Goal: Use online tool/utility: Utilize a website feature to perform a specific function

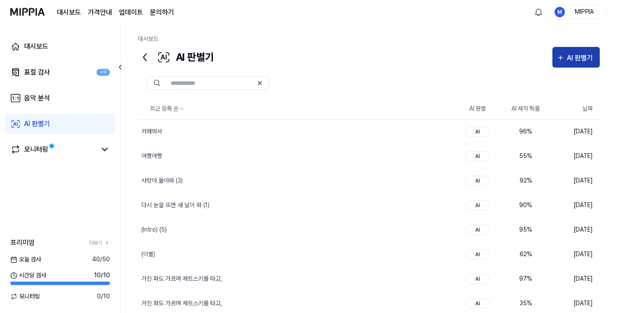
click at [562, 59] on icon "button" at bounding box center [561, 58] width 8 height 10
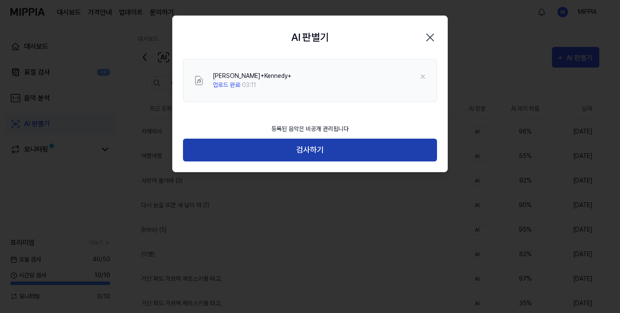
click at [322, 154] on button "검사하기" at bounding box center [310, 150] width 254 height 23
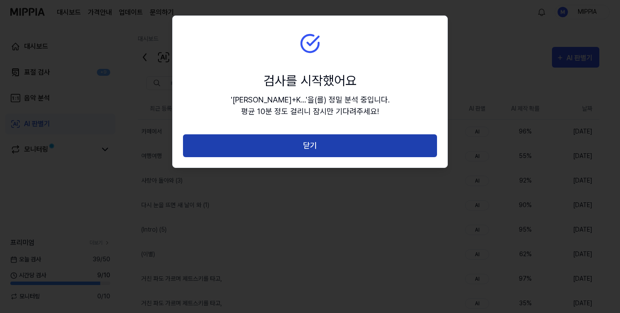
click at [329, 147] on button "닫기" at bounding box center [310, 145] width 254 height 23
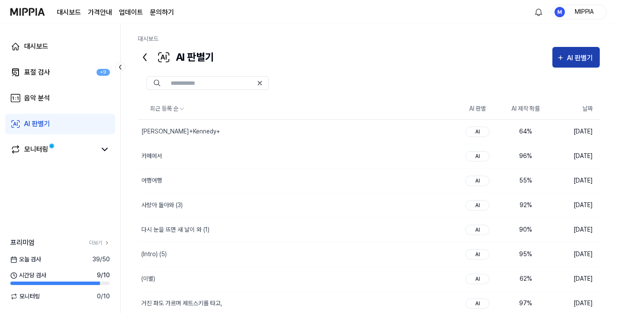
click at [579, 61] on div "AI 판별기" at bounding box center [581, 58] width 28 height 11
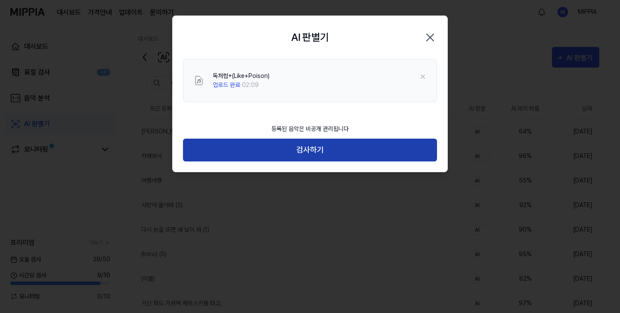
click at [321, 144] on button "검사하기" at bounding box center [310, 150] width 254 height 23
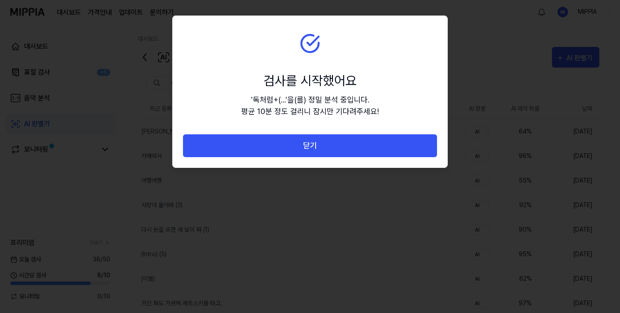
click at [321, 144] on button "닫기" at bounding box center [310, 145] width 254 height 23
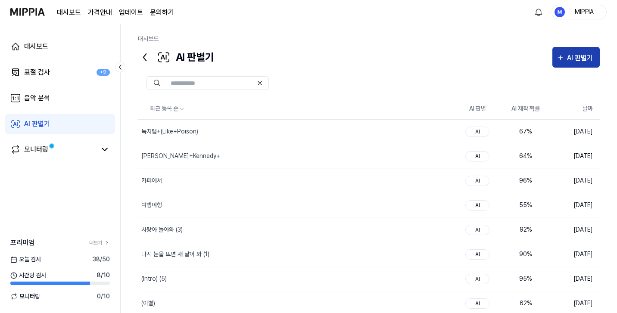
click at [581, 61] on div "AI 판별기" at bounding box center [581, 58] width 28 height 11
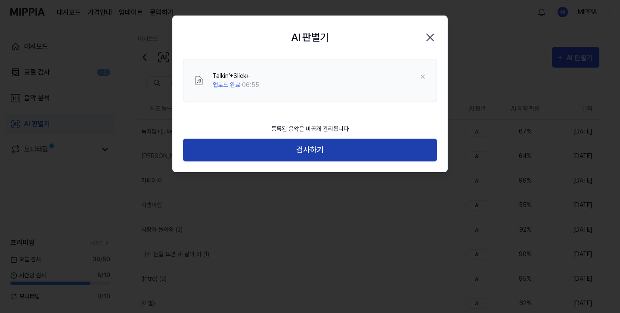
click at [333, 153] on button "검사하기" at bounding box center [310, 150] width 254 height 23
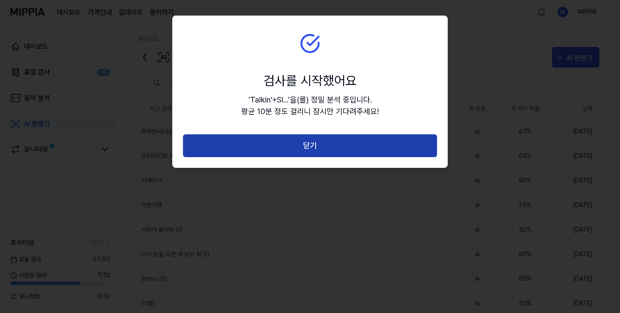
click at [352, 142] on button "닫기" at bounding box center [310, 145] width 254 height 23
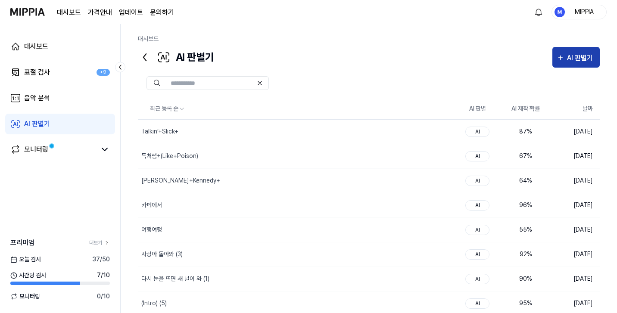
click at [569, 53] on div "AI 판별기" at bounding box center [581, 58] width 28 height 11
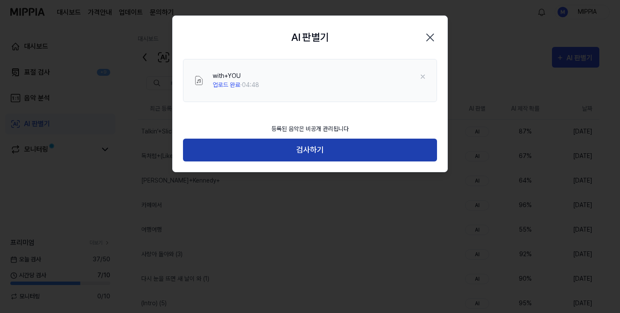
click at [329, 154] on button "검사하기" at bounding box center [310, 150] width 254 height 23
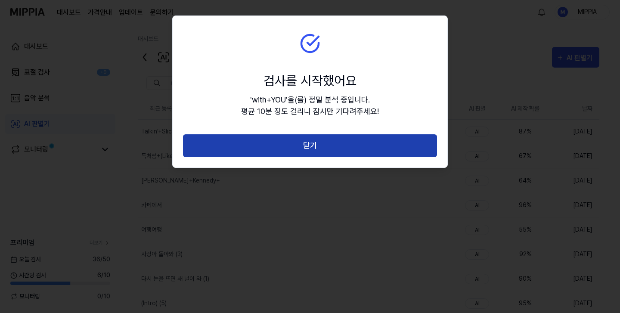
click at [347, 145] on button "닫기" at bounding box center [310, 145] width 254 height 23
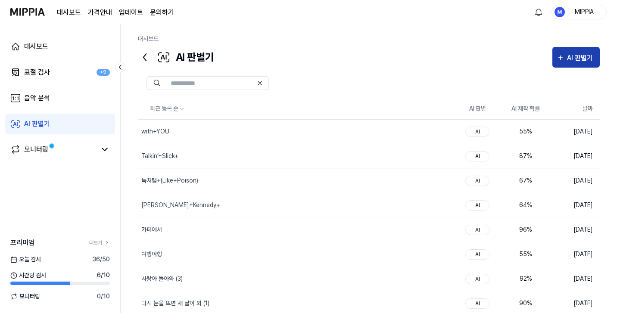
click at [568, 61] on div "AI 판별기" at bounding box center [581, 58] width 28 height 11
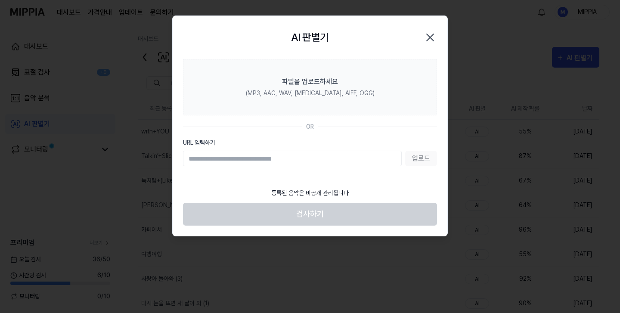
click at [432, 34] on icon "button" at bounding box center [430, 38] width 14 height 14
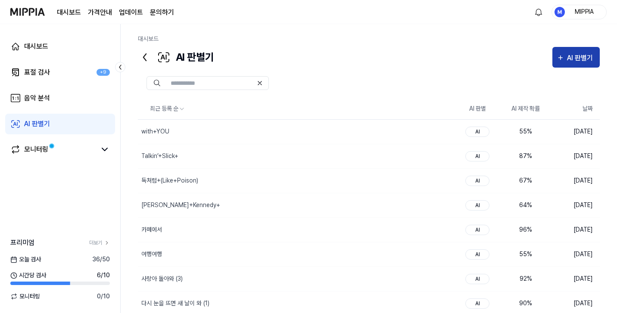
click at [576, 57] on div "AI 판별기" at bounding box center [581, 58] width 28 height 11
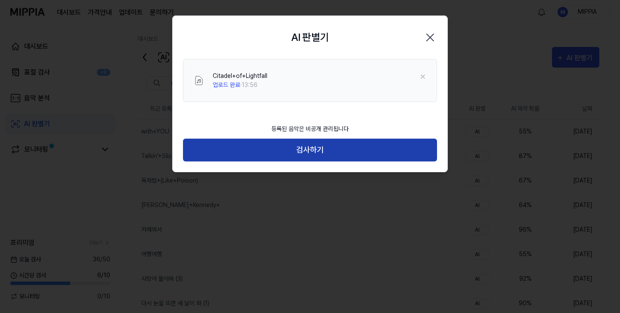
click at [353, 147] on button "검사하기" at bounding box center [310, 150] width 254 height 23
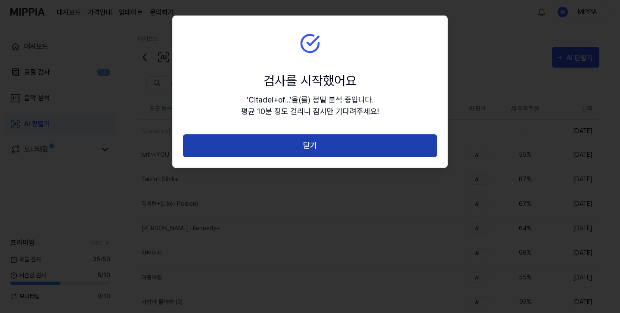
click at [346, 144] on button "닫기" at bounding box center [310, 145] width 254 height 23
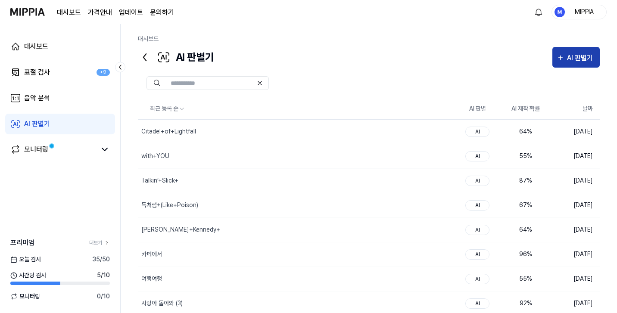
click at [587, 63] on div "AI 판별기" at bounding box center [581, 58] width 28 height 11
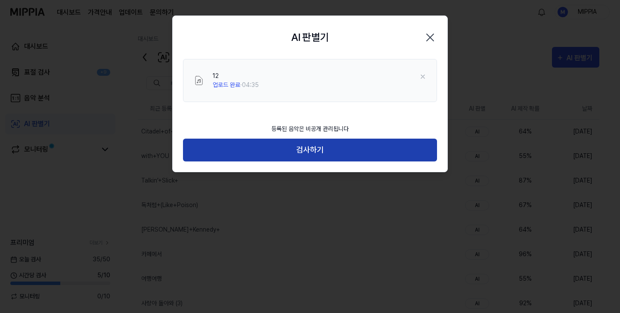
click at [308, 154] on button "검사하기" at bounding box center [310, 150] width 254 height 23
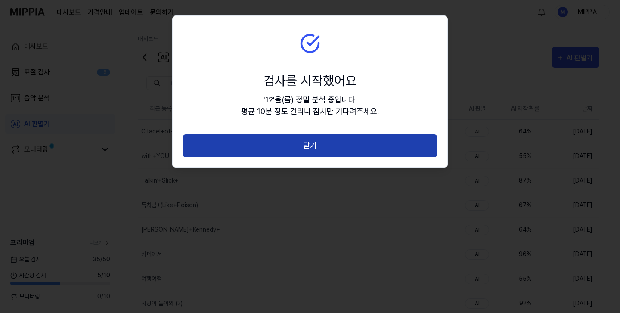
click at [286, 148] on button "닫기" at bounding box center [310, 145] width 254 height 23
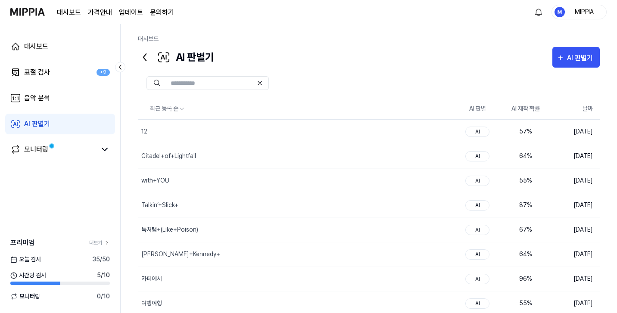
click at [573, 69] on div at bounding box center [369, 83] width 462 height 31
click at [573, 61] on div "AI 판별기" at bounding box center [581, 58] width 28 height 11
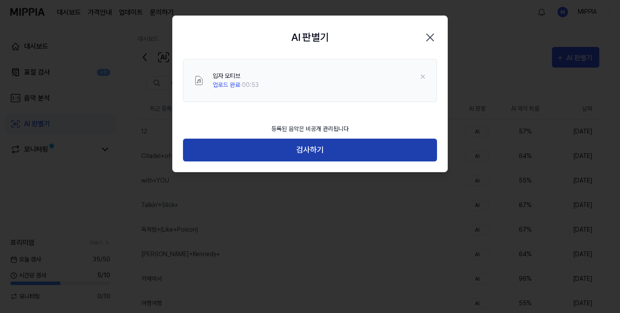
click at [307, 146] on button "검사하기" at bounding box center [310, 150] width 254 height 23
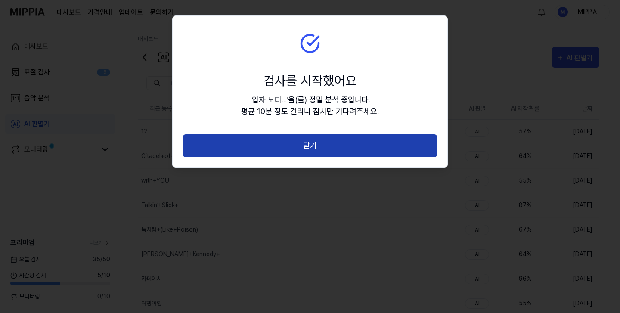
click at [346, 156] on button "닫기" at bounding box center [310, 145] width 254 height 23
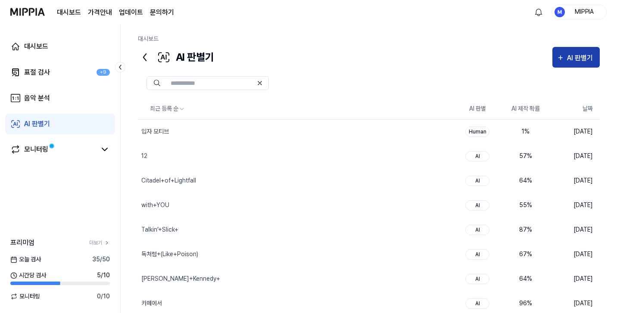
click at [564, 59] on div "AI 판별기" at bounding box center [576, 58] width 39 height 11
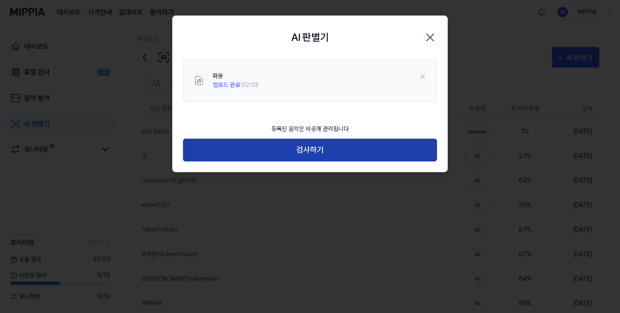
click at [337, 152] on button "검사하기" at bounding box center [310, 150] width 254 height 23
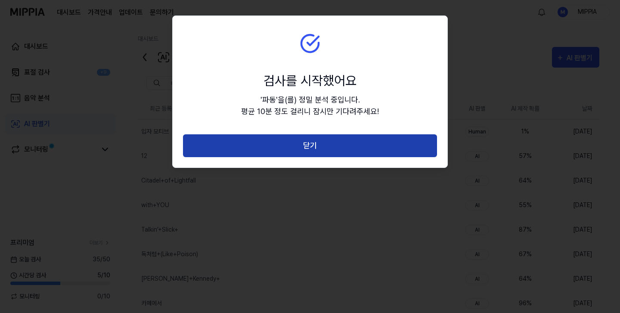
click at [362, 143] on button "닫기" at bounding box center [310, 145] width 254 height 23
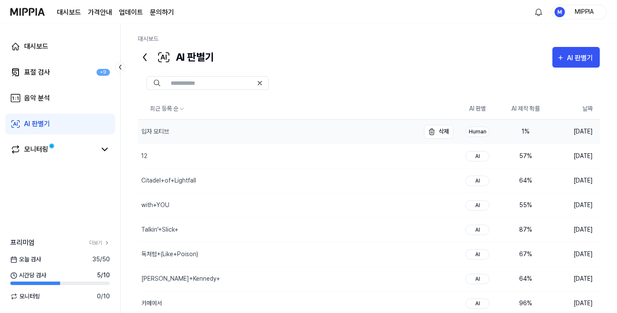
click at [271, 133] on div "입자 모티브" at bounding box center [279, 132] width 282 height 24
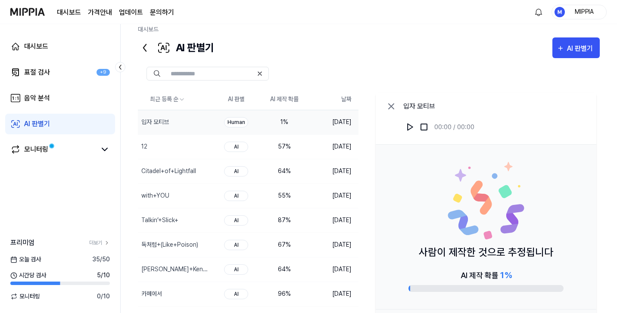
scroll to position [10, 0]
click at [388, 106] on icon at bounding box center [391, 106] width 10 height 10
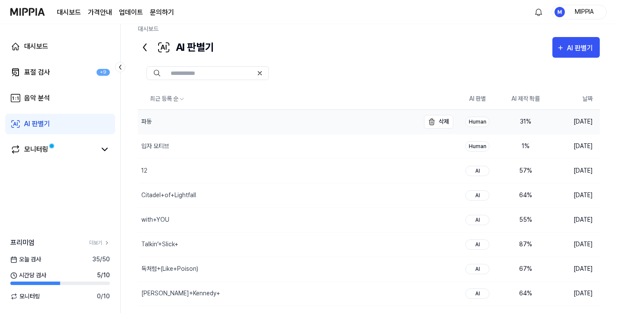
click at [366, 118] on div "파동" at bounding box center [279, 122] width 282 height 24
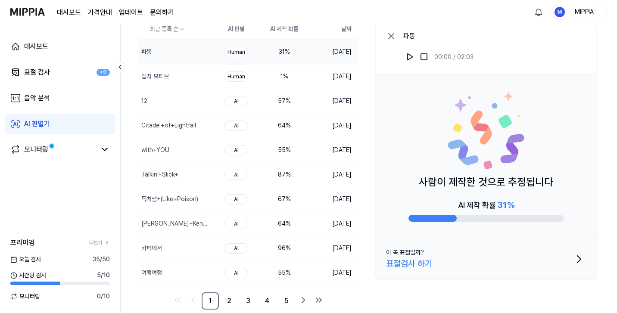
scroll to position [78, 0]
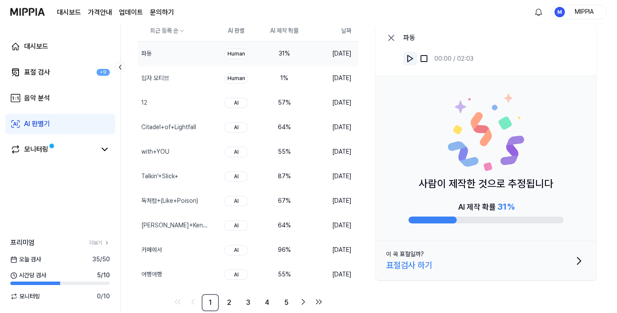
click at [405, 56] on button at bounding box center [410, 59] width 14 height 14
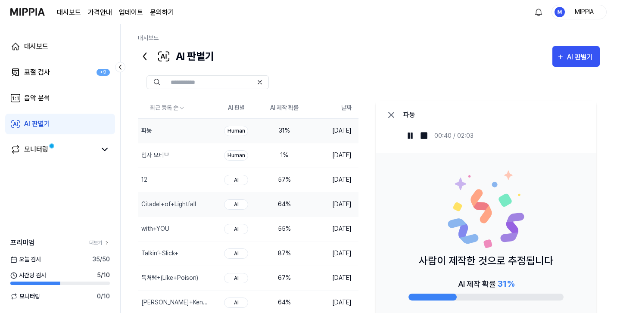
scroll to position [0, 0]
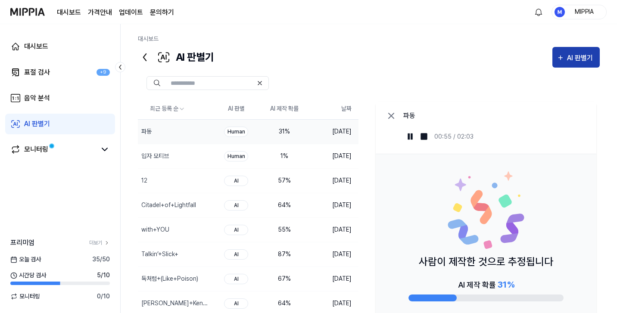
click at [565, 60] on div "AI 판별기" at bounding box center [576, 58] width 39 height 11
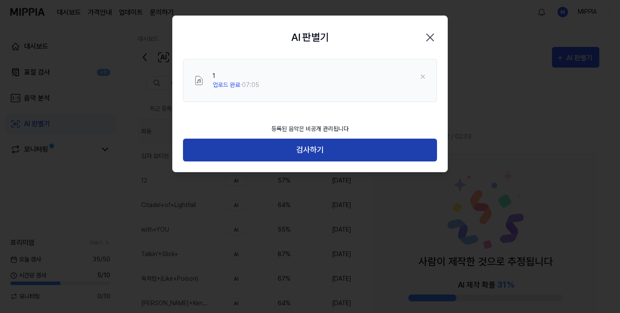
click at [308, 147] on button "검사하기" at bounding box center [310, 150] width 254 height 23
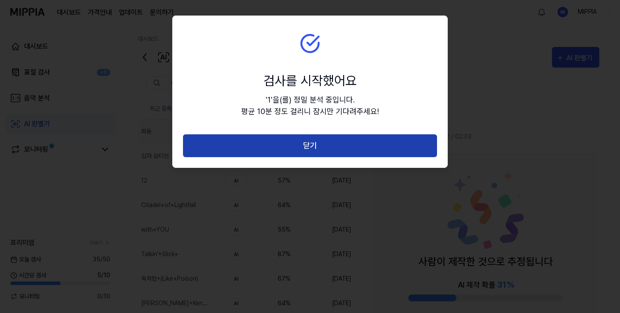
click at [309, 147] on button "닫기" at bounding box center [310, 145] width 254 height 23
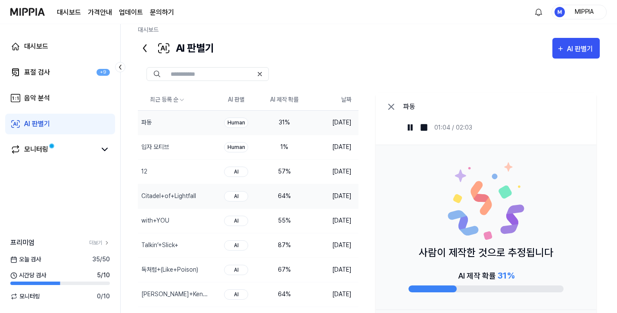
scroll to position [16, 0]
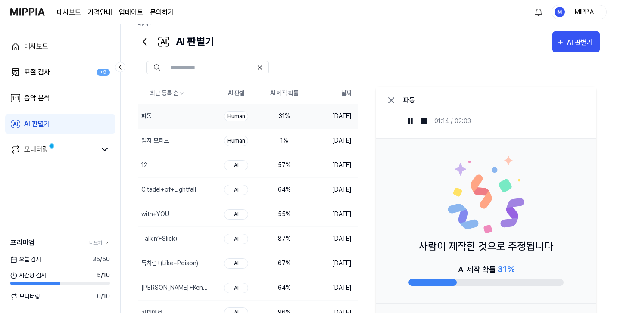
click at [393, 102] on icon at bounding box center [391, 100] width 10 height 10
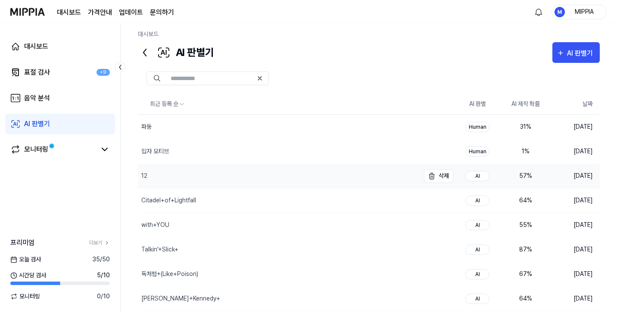
scroll to position [0, 0]
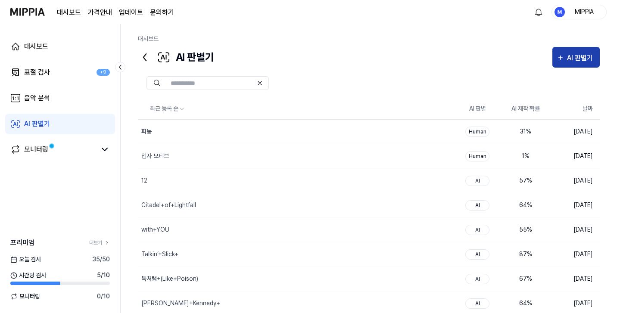
click at [571, 62] on div "AI 판별기" at bounding box center [581, 58] width 28 height 11
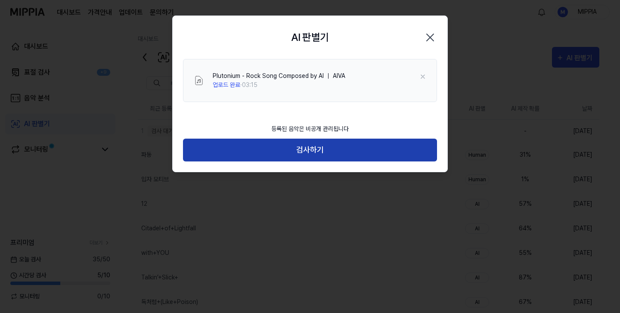
click at [324, 150] on button "검사하기" at bounding box center [310, 150] width 254 height 23
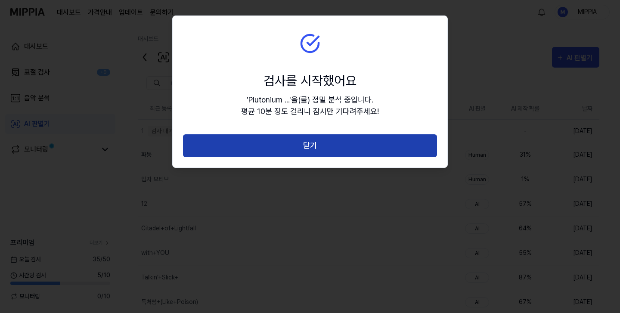
click at [320, 147] on button "닫기" at bounding box center [310, 145] width 254 height 23
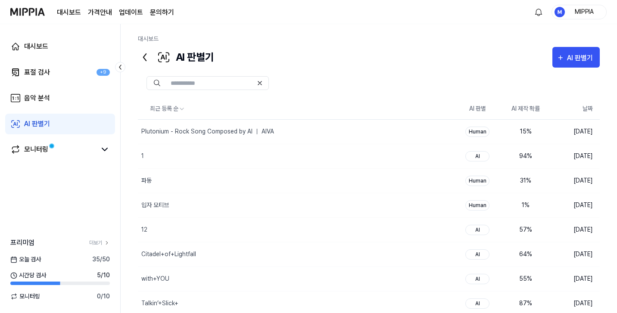
click at [395, 79] on div at bounding box center [369, 83] width 462 height 14
click at [365, 136] on div "Plutonium - Rock Song Composed by AI ｜ AIVA" at bounding box center [279, 132] width 282 height 24
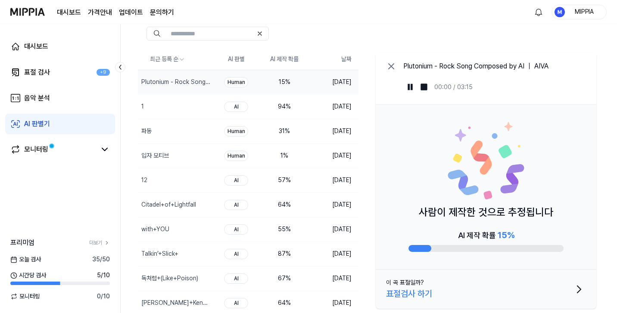
scroll to position [49, 0]
drag, startPoint x: 400, startPoint y: 65, endPoint x: 573, endPoint y: 64, distance: 172.7
click at [578, 62] on div "Plutonium - Rock Song Composed by AI ｜ AIVA 00:00 / 03:15" at bounding box center [486, 79] width 221 height 52
drag, startPoint x: 553, startPoint y: 64, endPoint x: 429, endPoint y: 66, distance: 123.7
click at [432, 65] on div "Plutonium - Rock Song Composed by AI ｜ AIVA 00:00 / 03:15" at bounding box center [486, 79] width 221 height 52
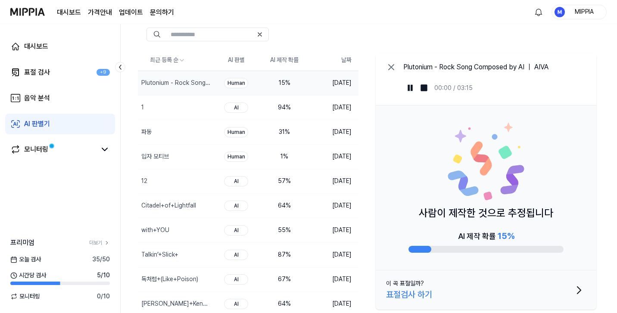
click at [386, 68] on icon at bounding box center [391, 67] width 10 height 10
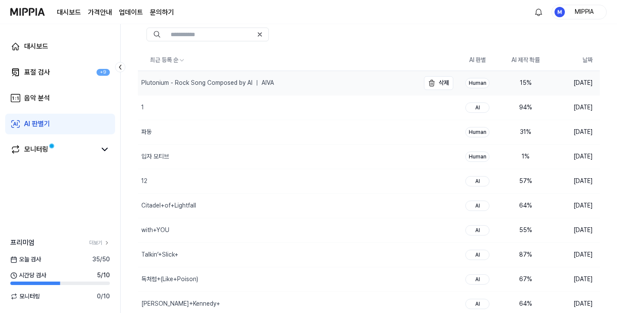
drag, startPoint x: 297, startPoint y: 79, endPoint x: 155, endPoint y: 82, distance: 141.8
click at [165, 82] on div "Plutonium - Rock Song Composed by AI ｜ AIVA" at bounding box center [279, 83] width 282 height 24
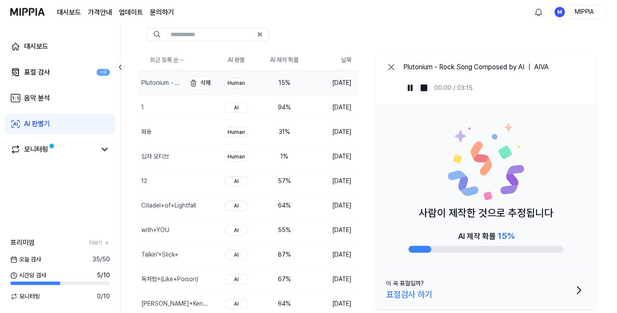
click at [148, 81] on div "Plutonium - Rock Song Composed by AI ｜ AIVA" at bounding box center [161, 82] width 41 height 9
click at [151, 86] on div "Plutonium - Rock Song Composed by AI ｜ AIVA" at bounding box center [161, 82] width 41 height 9
click at [397, 67] on div "Plutonium - Rock Song Composed by AI ｜ AIVA 00:00 / 03:15" at bounding box center [486, 79] width 221 height 52
click at [395, 67] on icon at bounding box center [391, 67] width 10 height 10
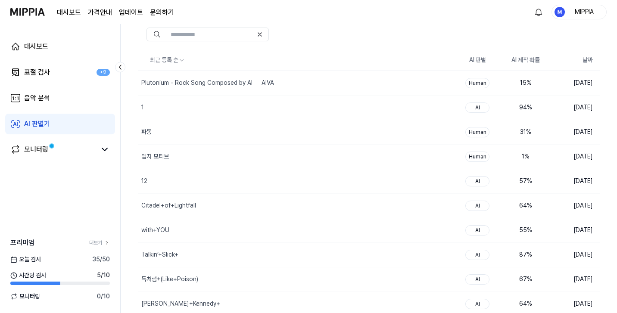
drag, startPoint x: 328, startPoint y: 59, endPoint x: 118, endPoint y: 85, distance: 212.3
click at [118, 85] on div "대시보드 표절 검사 +9 음악 분석 AI 판별기 모니터링 프리미엄 더보기 오늘 검사 35 / 50 시간당 검사 5 / 10 모니터링 0 / 1…" at bounding box center [308, 119] width 617 height 289
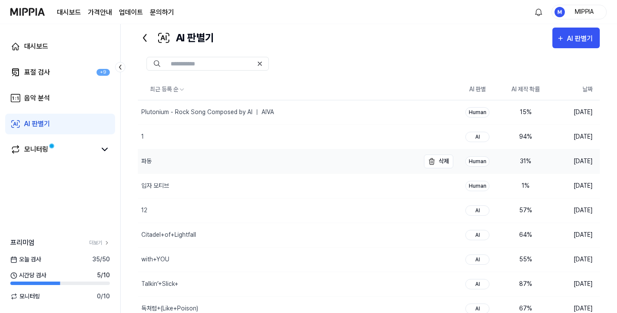
scroll to position [0, 0]
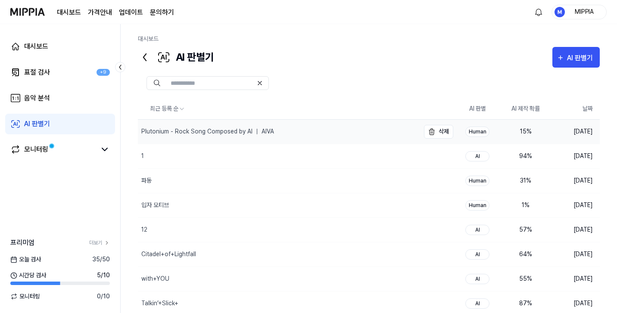
click at [297, 130] on div "Plutonium - Rock Song Composed by AI ｜ AIVA" at bounding box center [279, 132] width 282 height 24
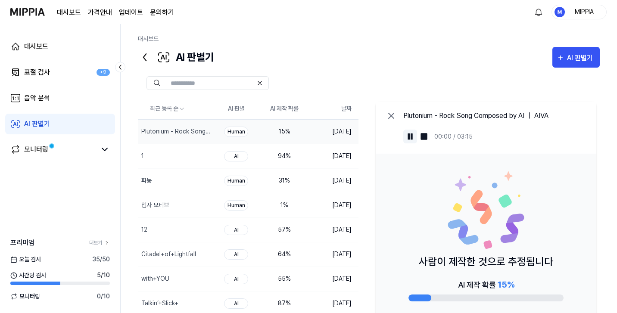
click at [404, 137] on button at bounding box center [410, 137] width 14 height 14
click at [407, 138] on img at bounding box center [410, 136] width 9 height 9
click at [423, 137] on img at bounding box center [424, 136] width 9 height 9
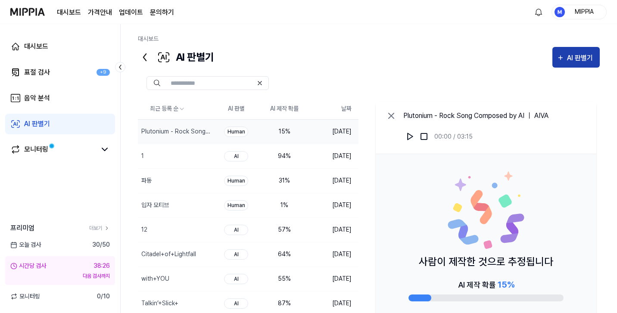
click at [584, 57] on div "AI 판별기" at bounding box center [581, 58] width 28 height 11
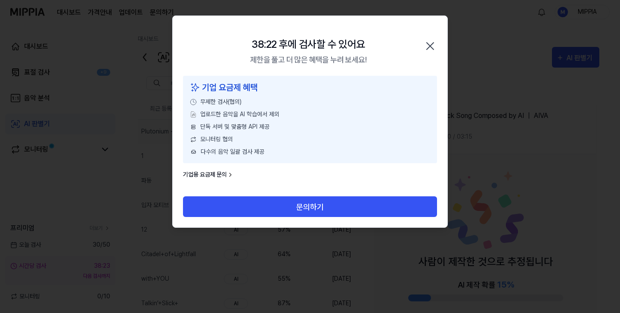
click at [432, 48] on icon "button" at bounding box center [430, 46] width 14 height 14
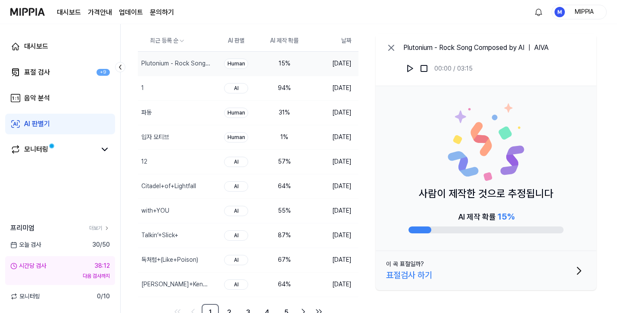
scroll to position [63, 0]
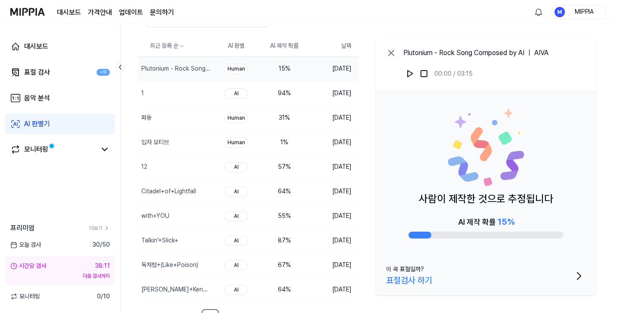
click at [391, 54] on icon at bounding box center [391, 53] width 10 height 10
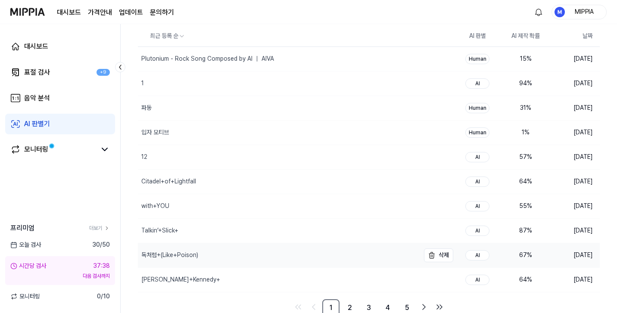
scroll to position [80, 0]
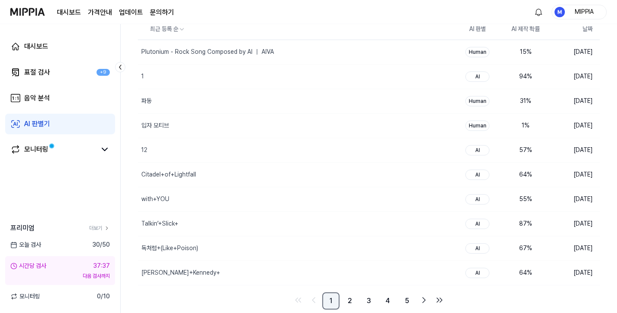
click at [333, 300] on link "1" at bounding box center [330, 300] width 17 height 17
